Goal: Information Seeking & Learning: Learn about a topic

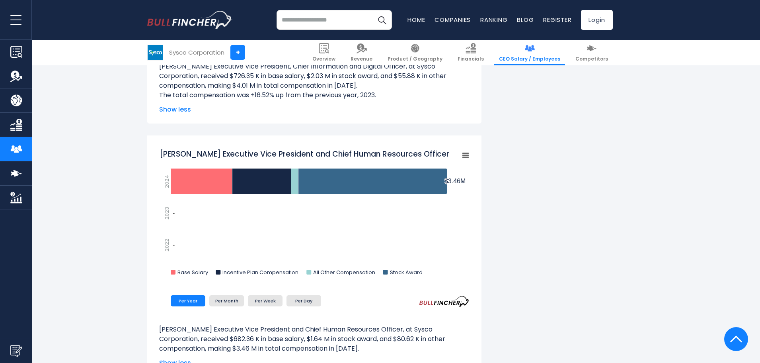
scroll to position [955, 0]
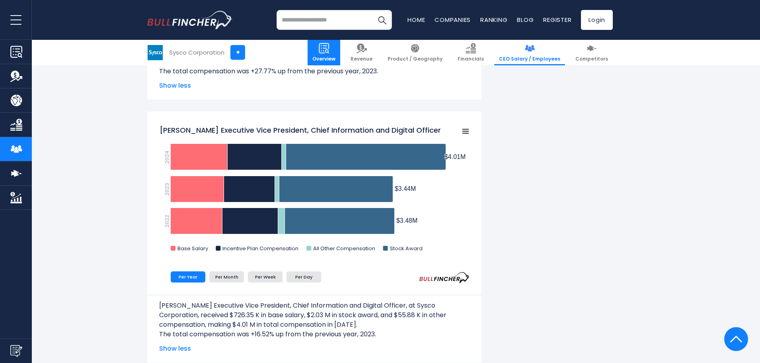
click at [335, 57] on span "Overview" at bounding box center [323, 59] width 23 height 6
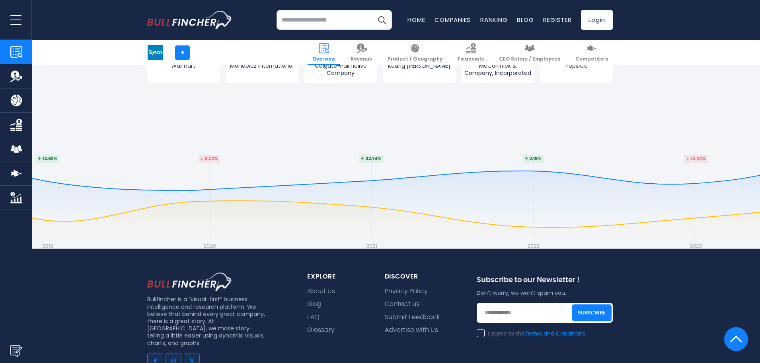
scroll to position [3263, 0]
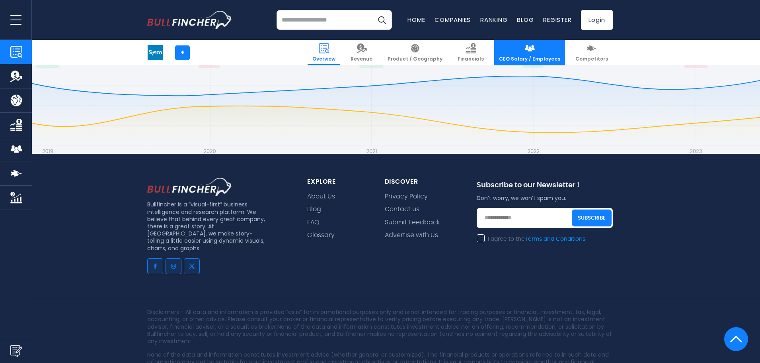
click at [535, 46] on img at bounding box center [529, 48] width 10 height 10
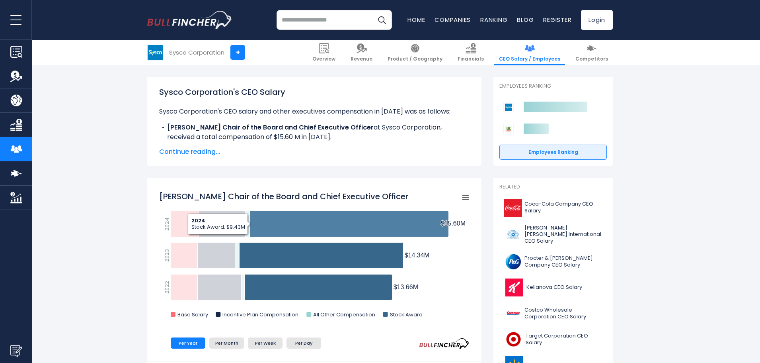
scroll to position [119, 0]
